Goal: Navigation & Orientation: Find specific page/section

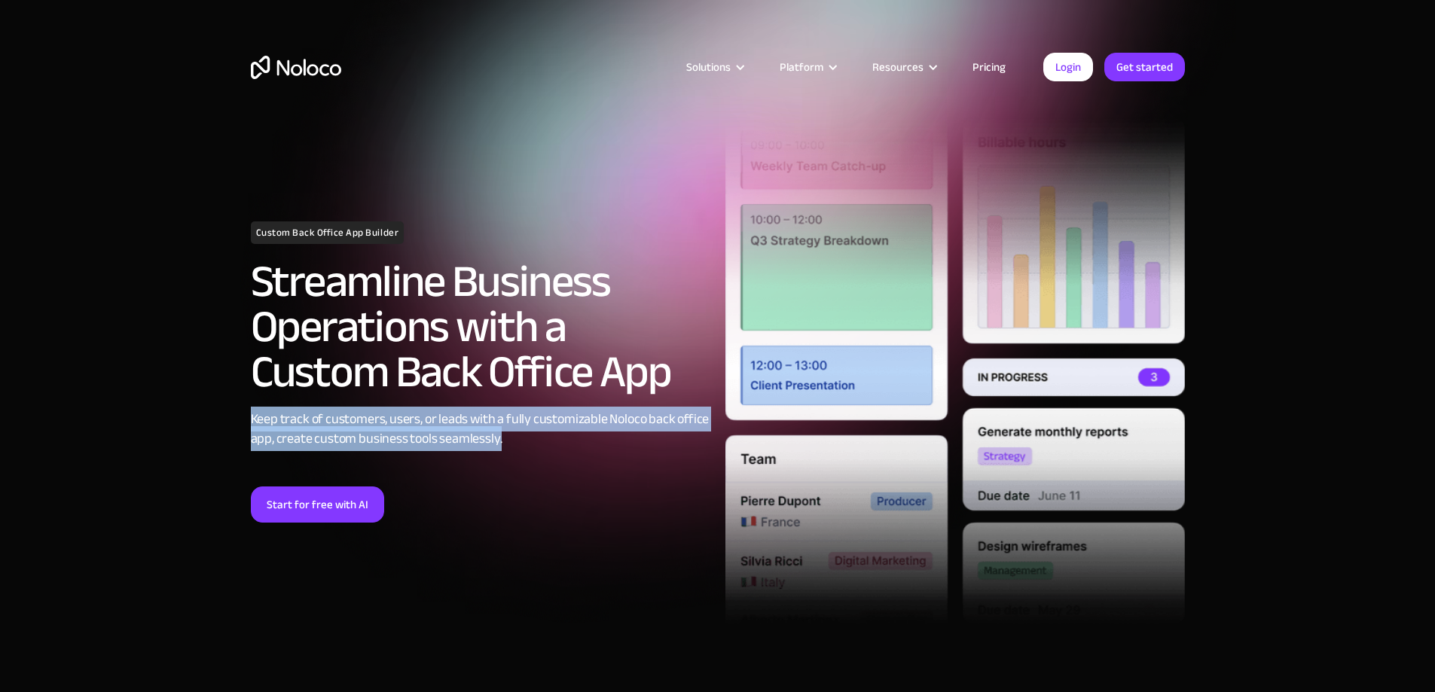
drag, startPoint x: 251, startPoint y: 420, endPoint x: 529, endPoint y: 446, distance: 279.1
click at [529, 446] on div "Keep track of customers, users, or leads with a fully customizable Noloco back …" at bounding box center [480, 429] width 459 height 39
click at [453, 426] on div "Keep track of customers, users, or leads with a fully customizable Noloco back …" at bounding box center [480, 429] width 459 height 39
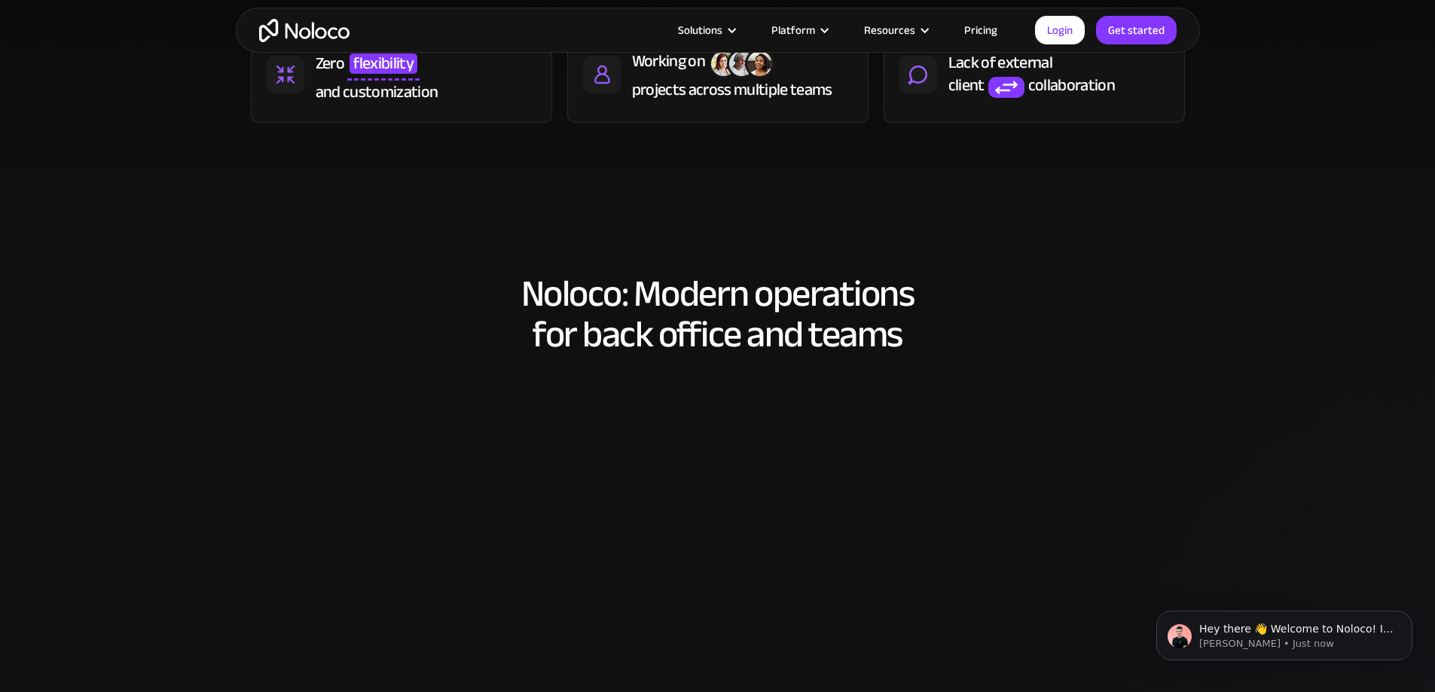
click at [358, 392] on div "Noloco: Modern operations for back office and teams Flexible automations to sav…" at bounding box center [718, 544] width 964 height 572
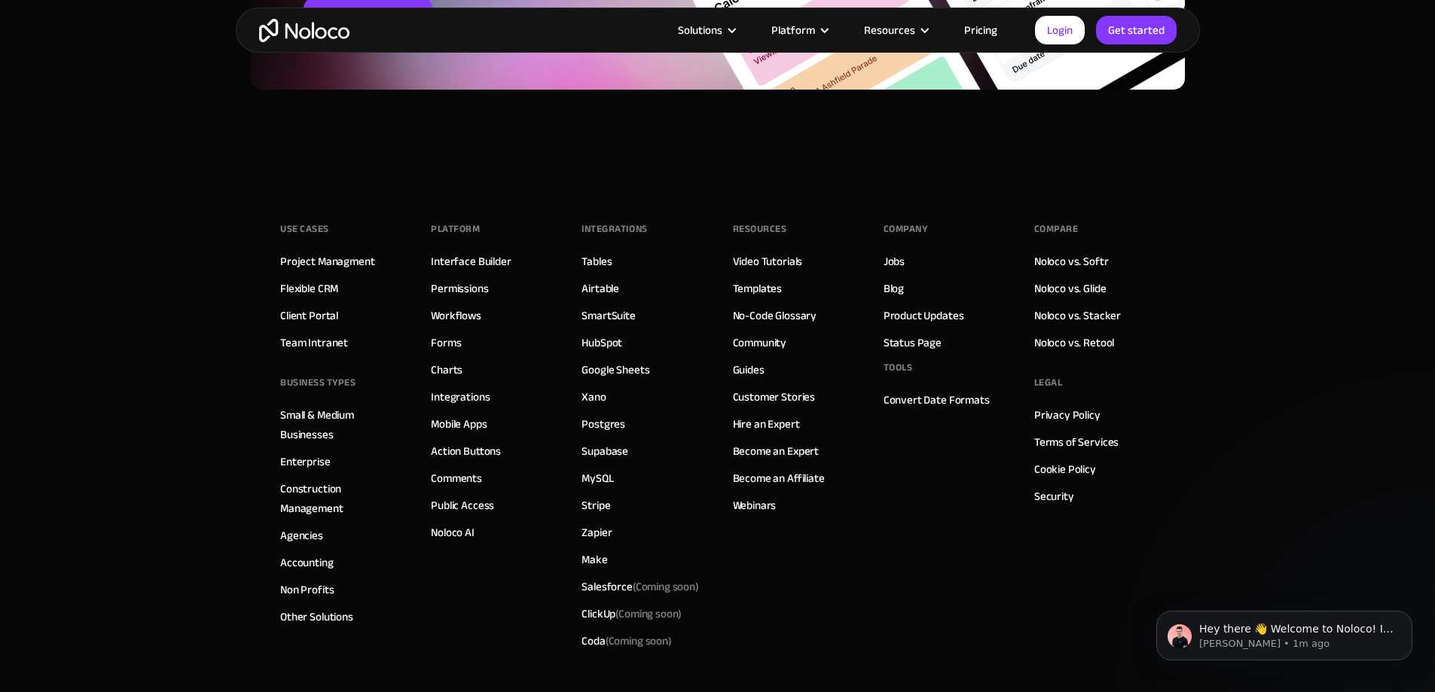
scroll to position [6327, 0]
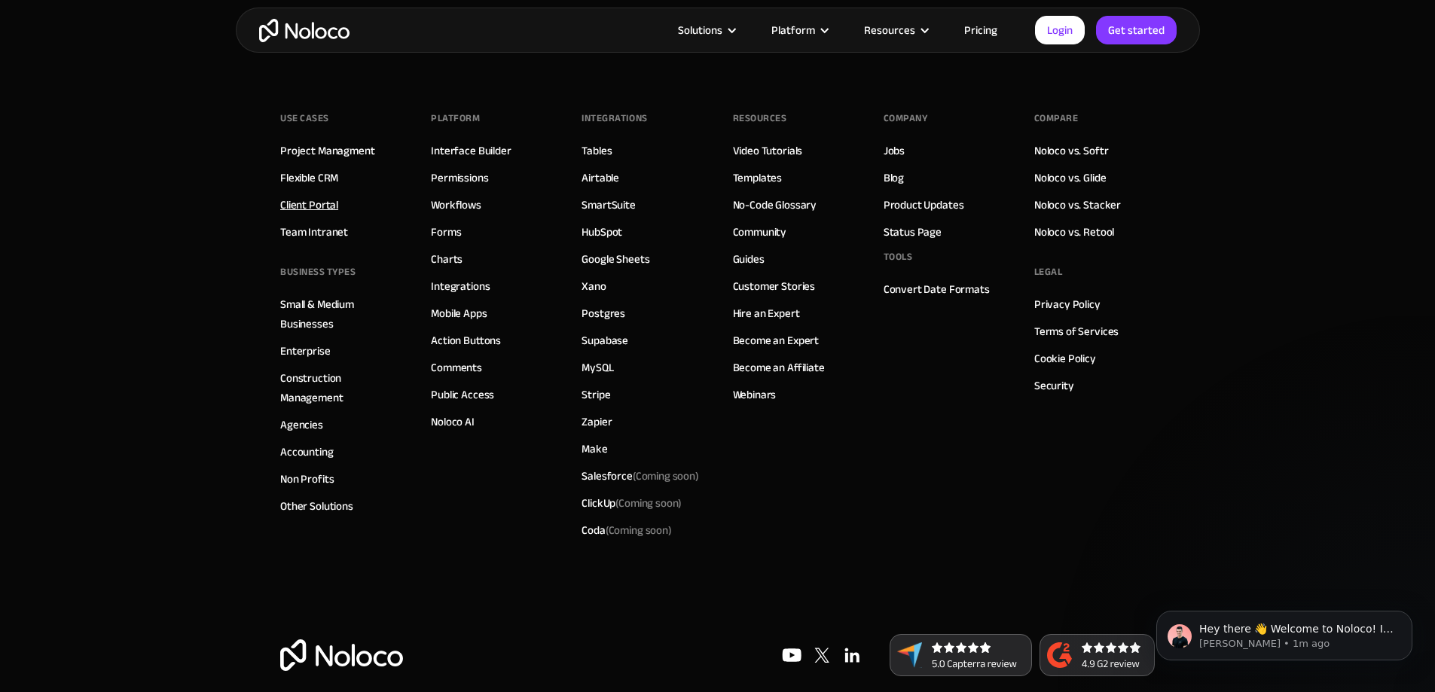
click at [315, 202] on link "Client Portal" at bounding box center [309, 205] width 58 height 20
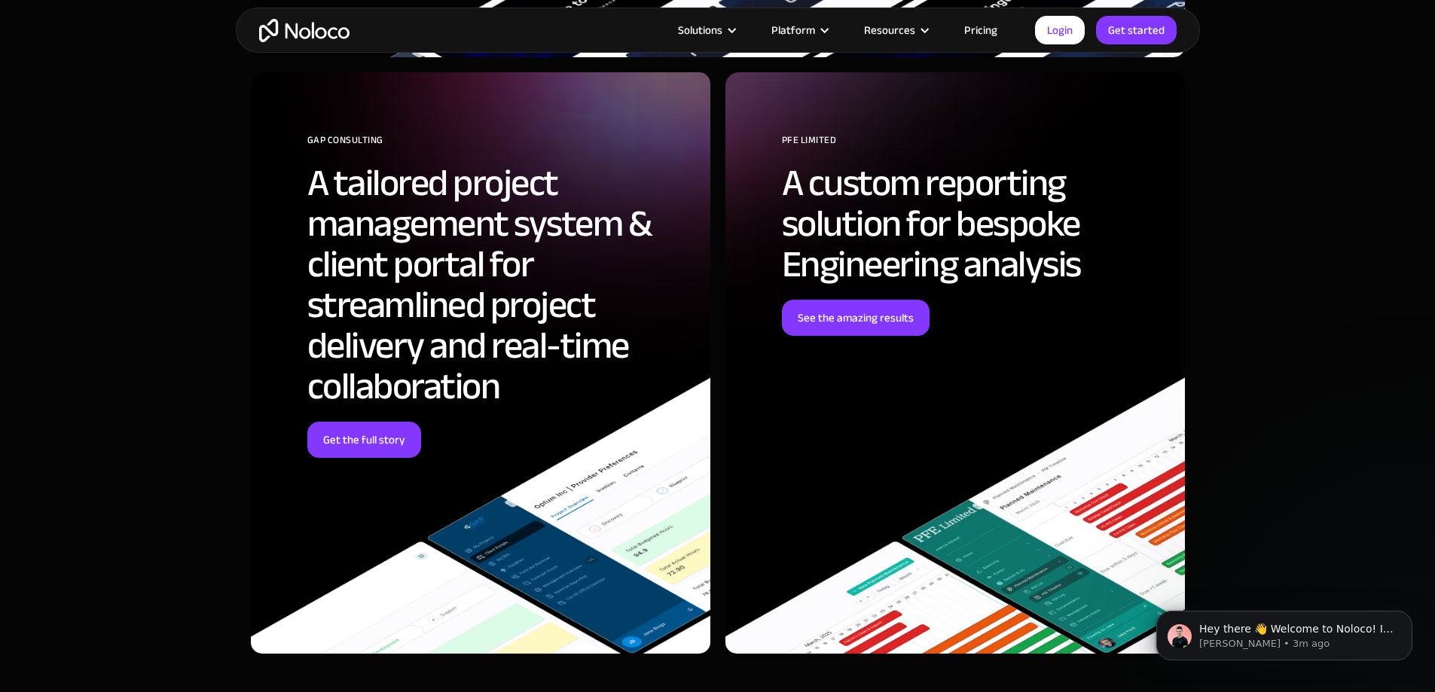
scroll to position [4971, 0]
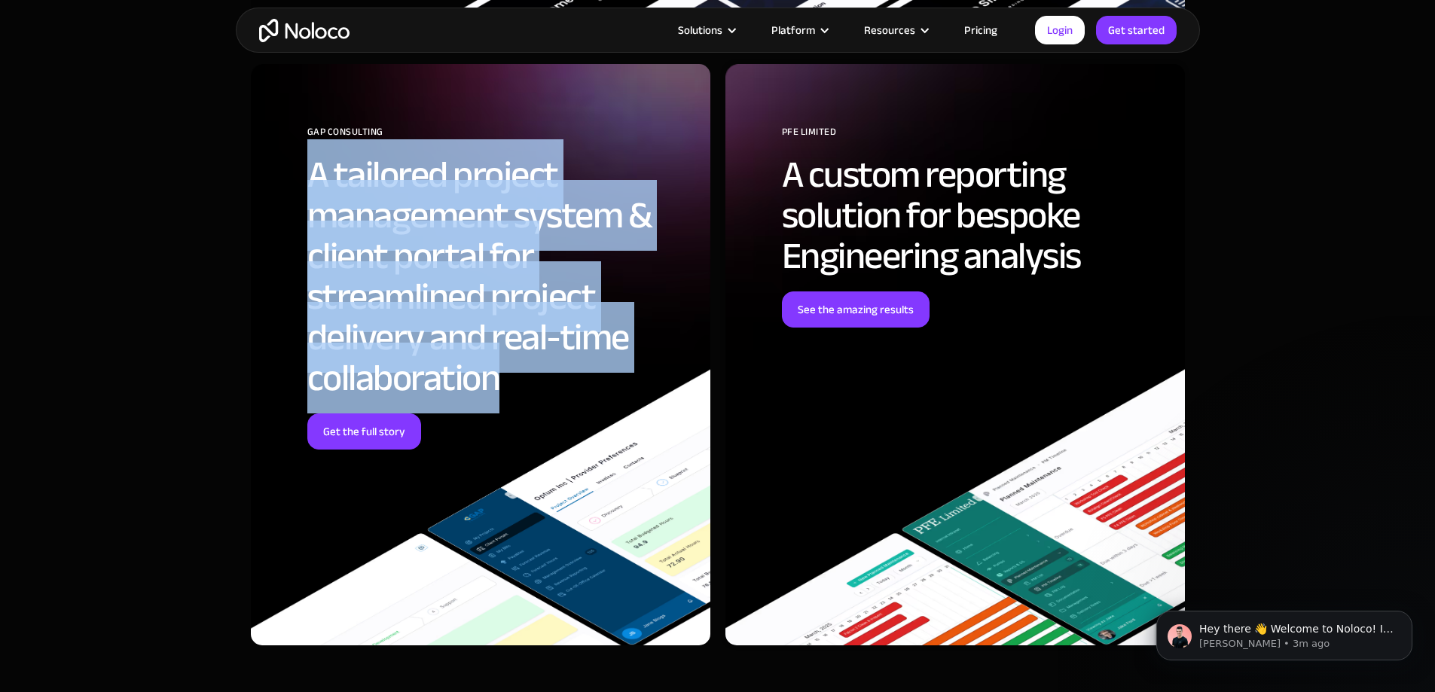
drag, startPoint x: 308, startPoint y: 173, endPoint x: 505, endPoint y: 384, distance: 288.8
click at [505, 384] on h2 "A tailored project management system & client portal for streamlined project de…" at bounding box center [497, 276] width 380 height 244
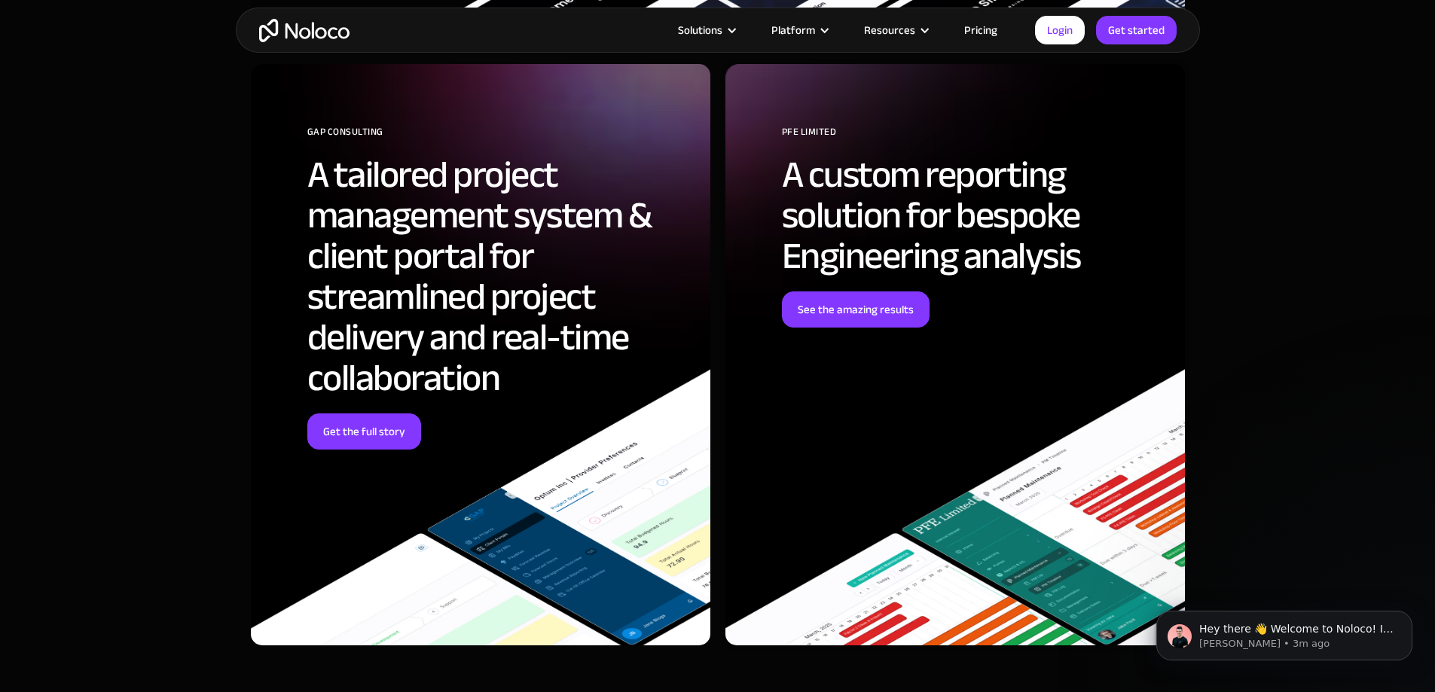
click at [204, 335] on section "These customers improved client engagement and saved time with Noloco’s custom …" at bounding box center [717, 105] width 1435 height 1261
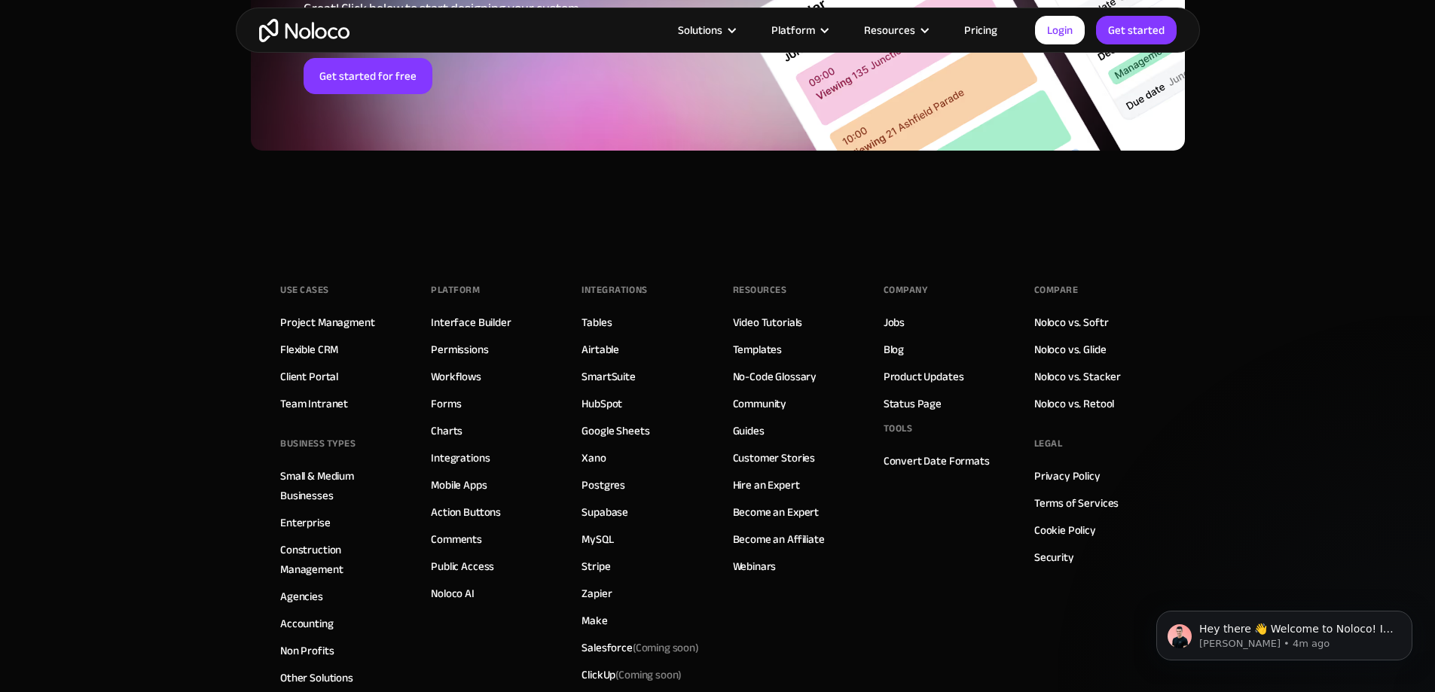
scroll to position [8286, 0]
